Goal: Task Accomplishment & Management: Use online tool/utility

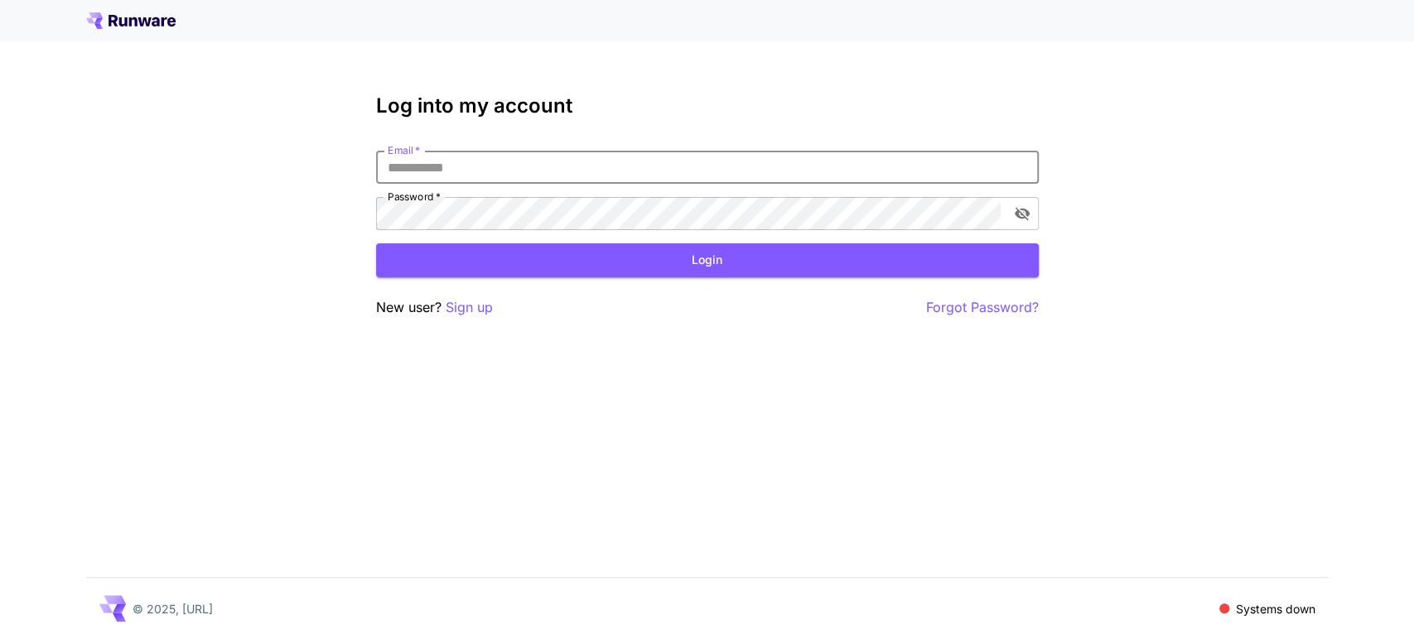
click at [626, 166] on input "Email   *" at bounding box center [707, 167] width 663 height 33
type input "**********"
click button "Login" at bounding box center [707, 260] width 663 height 34
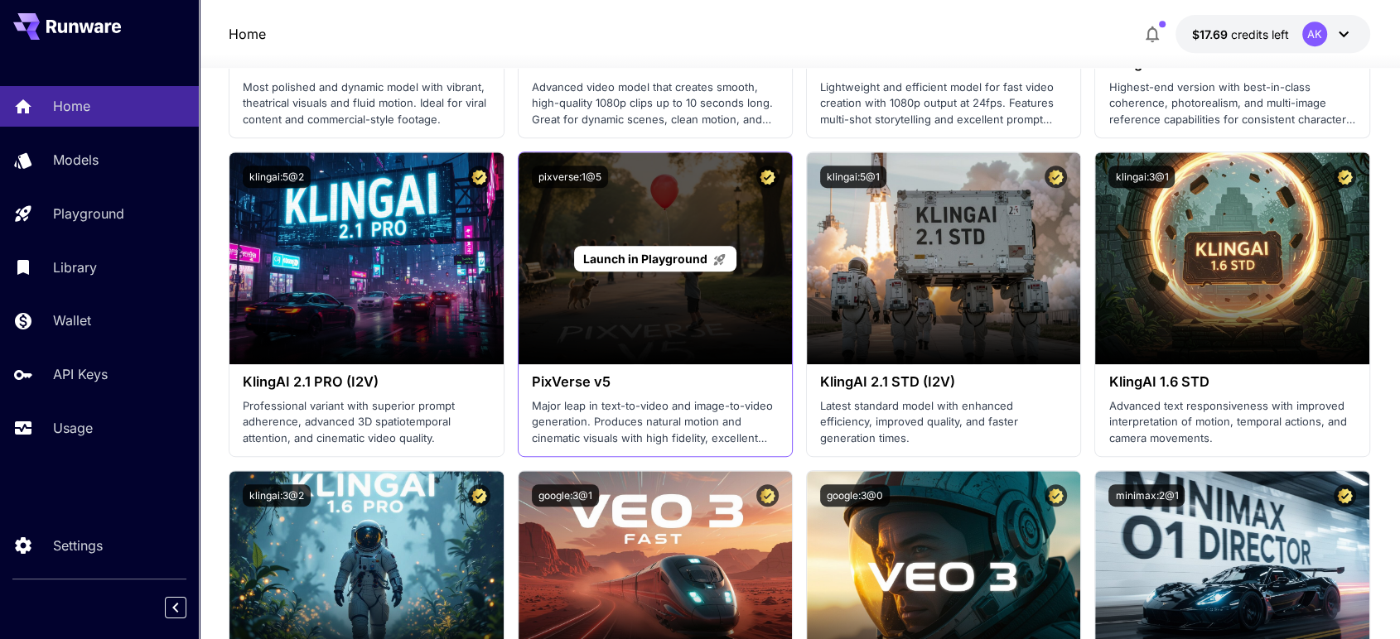
scroll to position [735, 0]
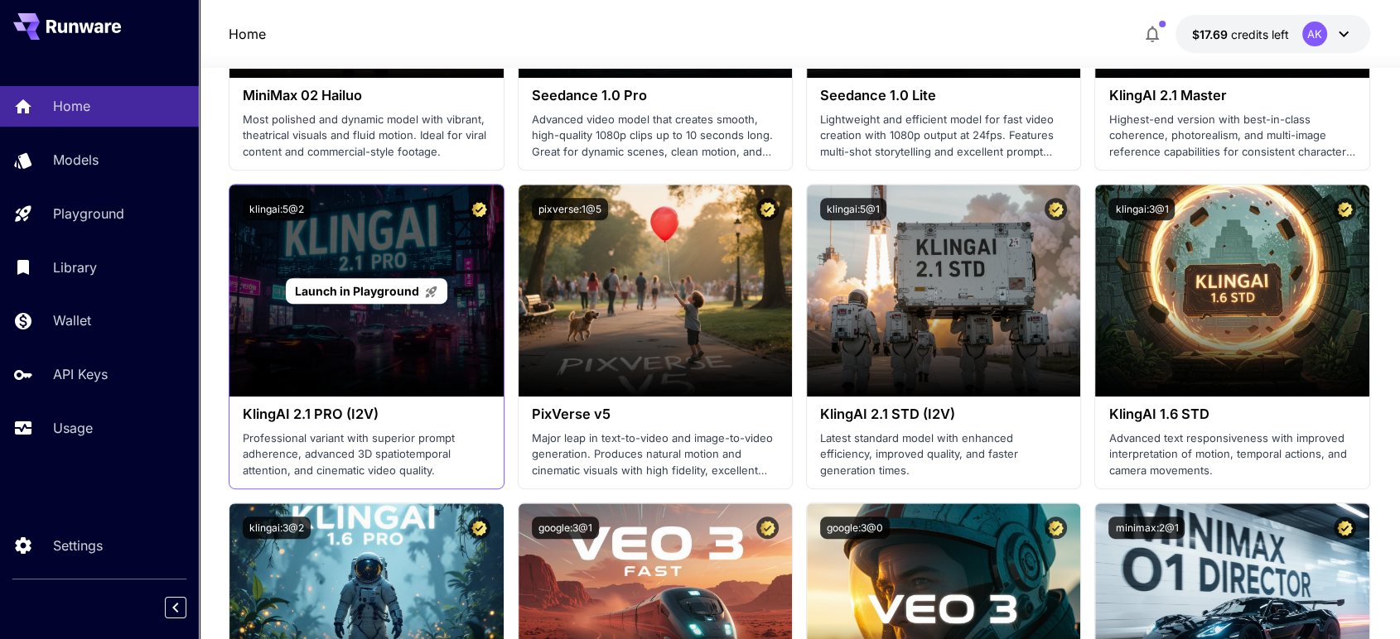
click at [396, 296] on span "Launch in Playground" at bounding box center [357, 291] width 124 height 14
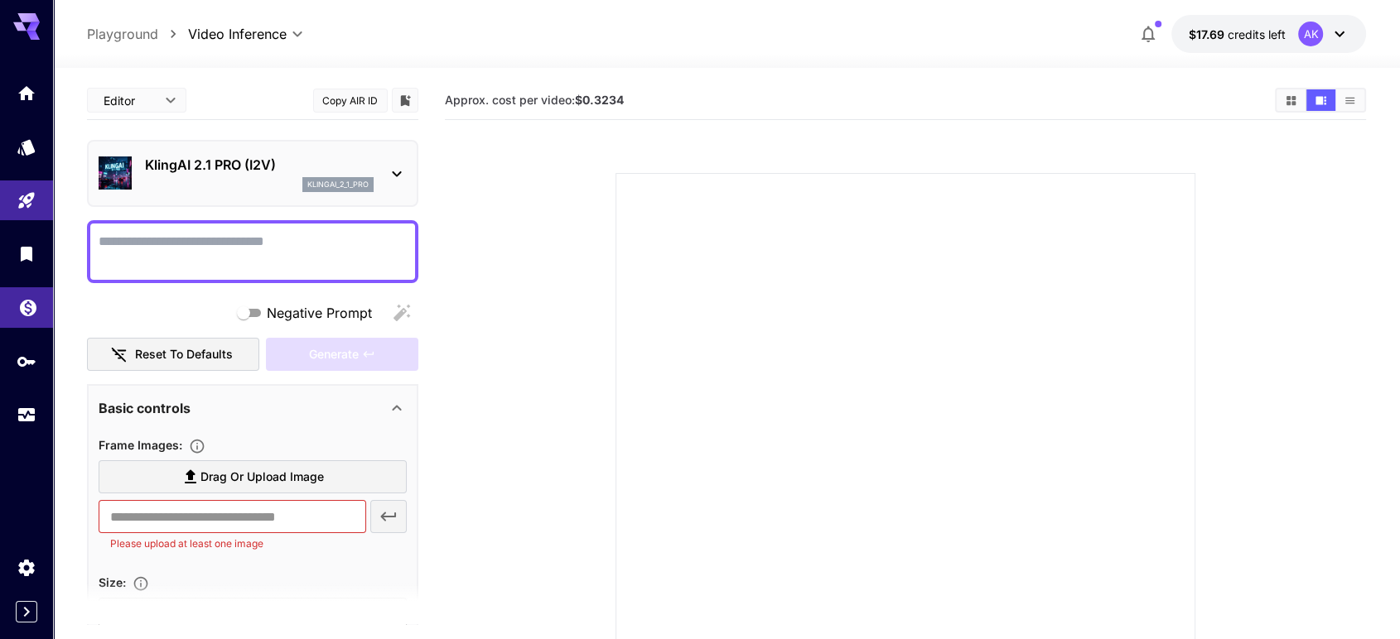
click at [22, 298] on icon "Wallet" at bounding box center [28, 303] width 20 height 20
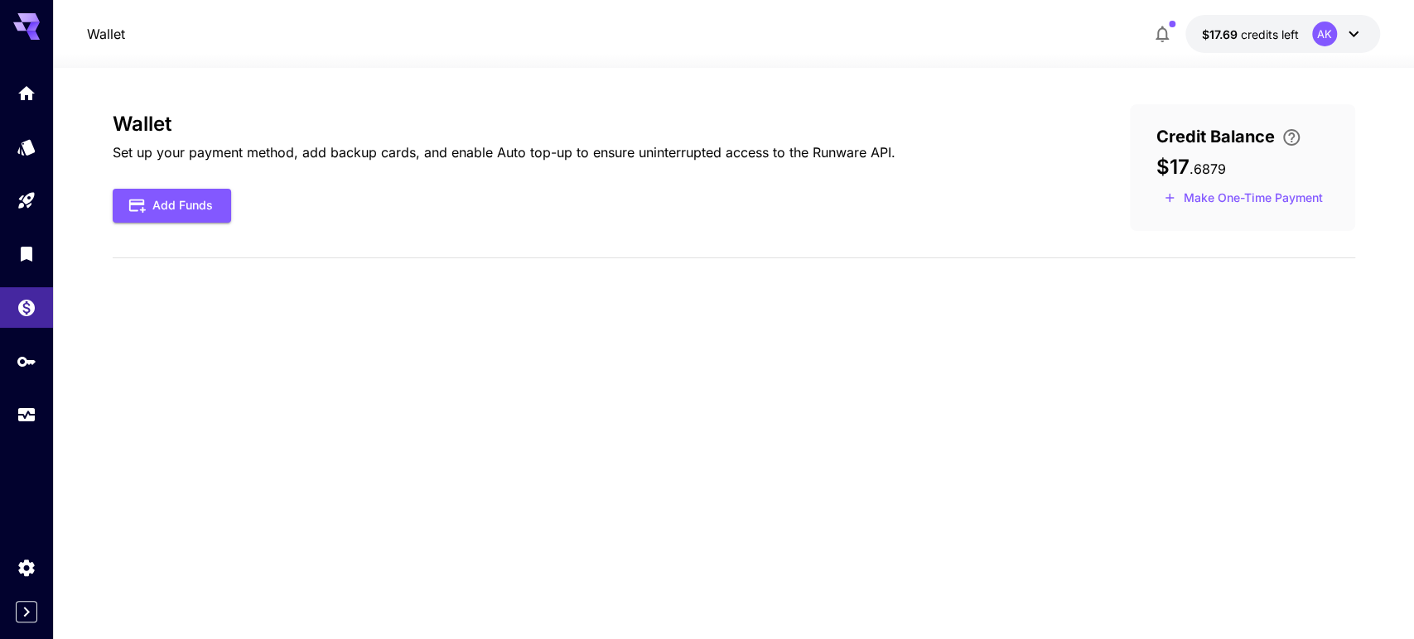
click at [509, 152] on p "Set up your payment method, add backup cards, and enable Auto top-up to ensure …" at bounding box center [504, 152] width 783 height 20
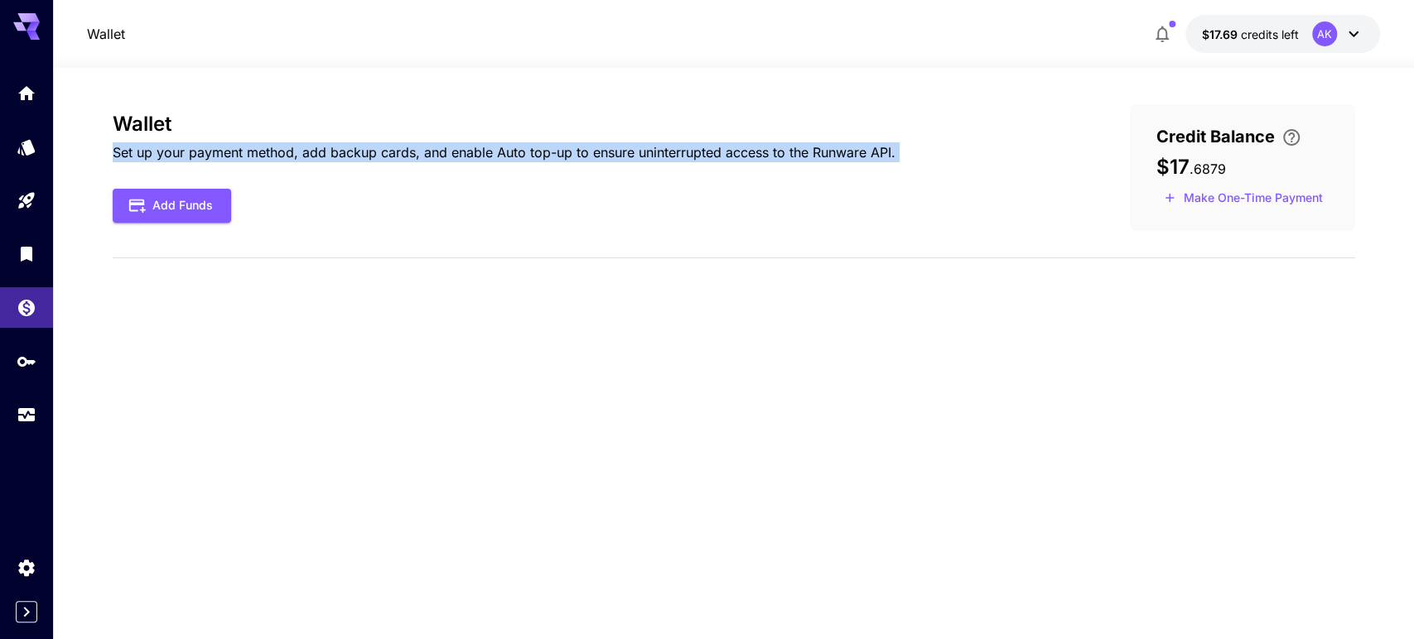
click at [509, 152] on p "Set up your payment method, add backup cards, and enable Auto top-up to ensure …" at bounding box center [504, 152] width 783 height 20
click at [31, 366] on icon "API Keys" at bounding box center [28, 356] width 20 height 20
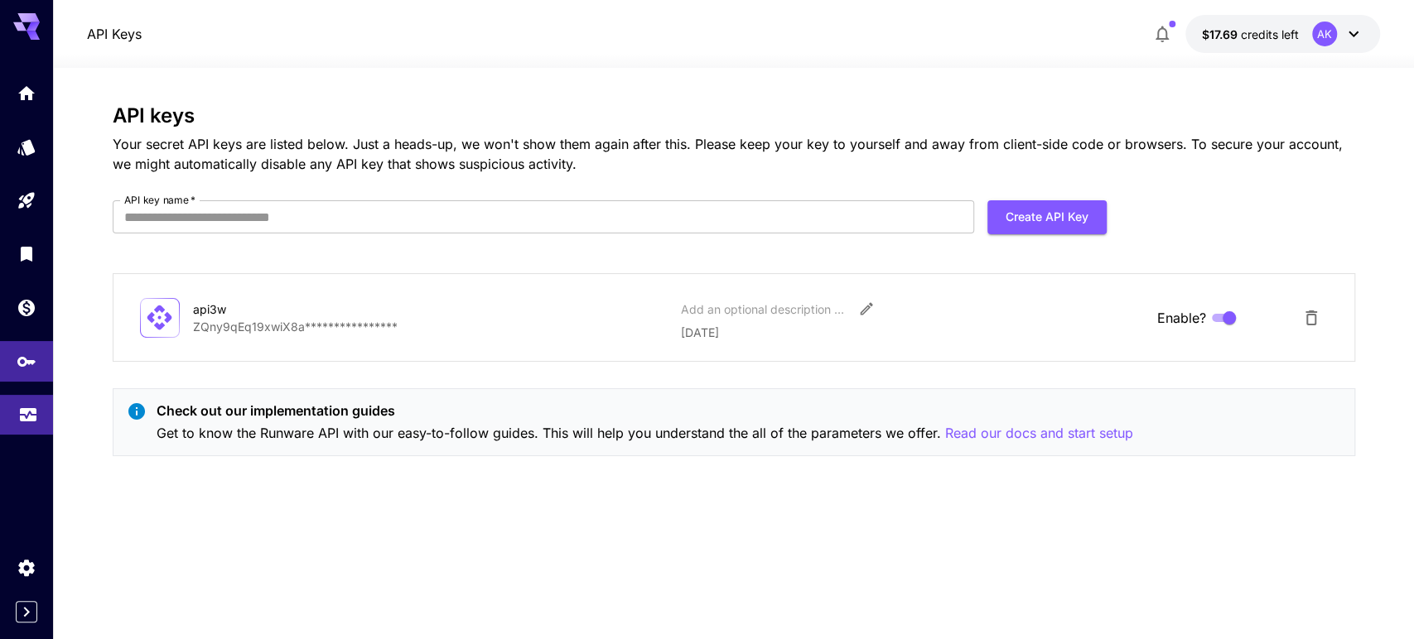
click at [17, 422] on link at bounding box center [26, 415] width 53 height 41
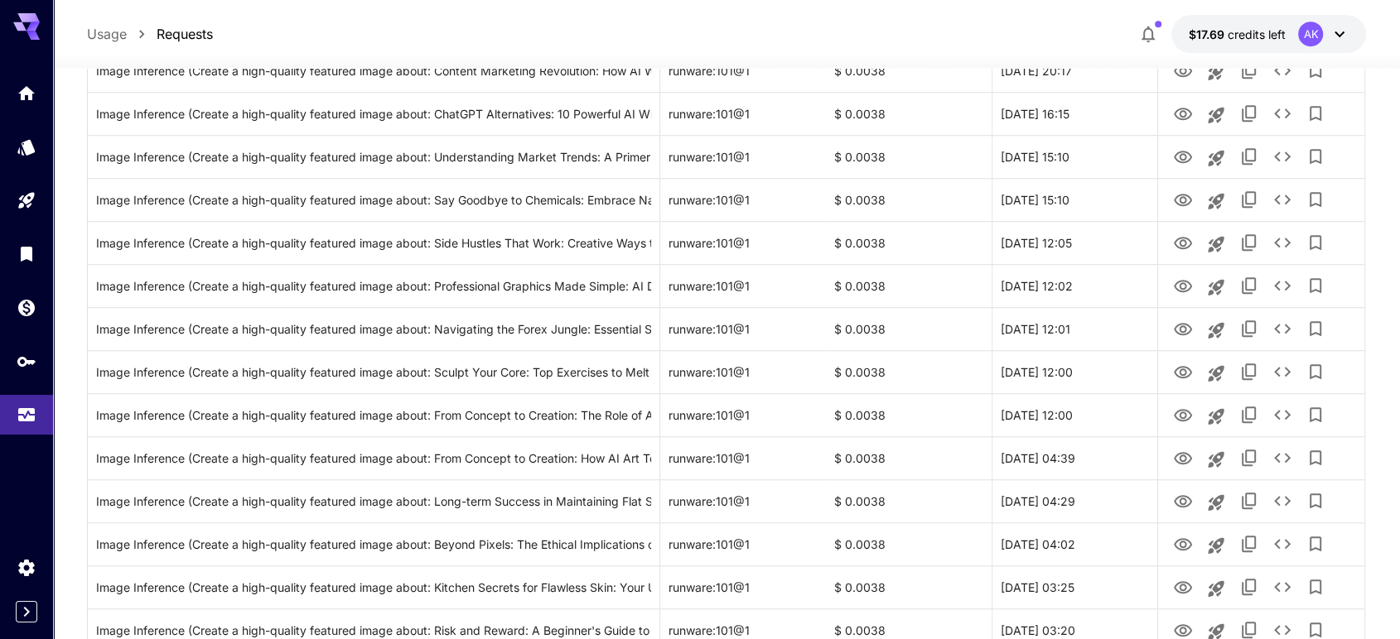
scroll to position [1288, 0]
